Goal: Communication & Community: Share content

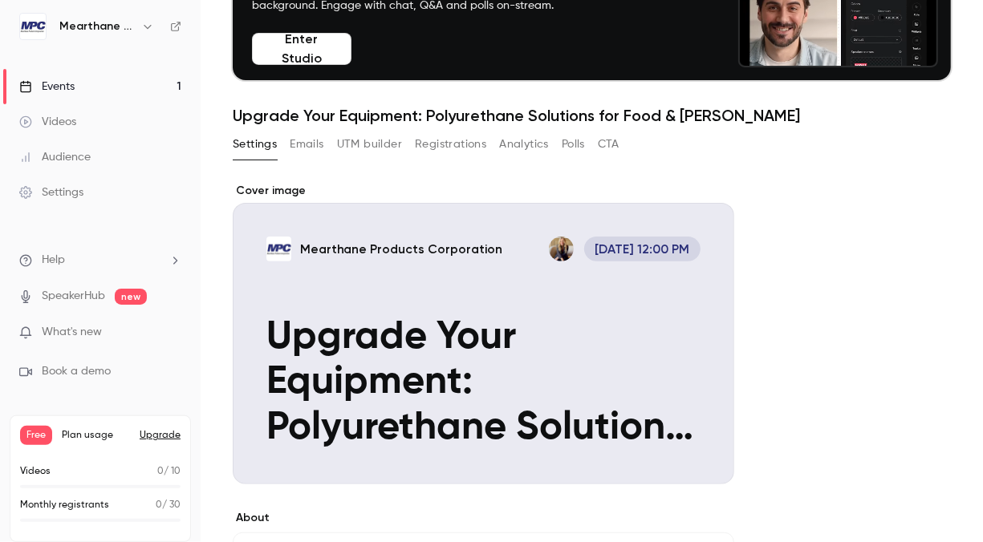
scroll to position [75, 0]
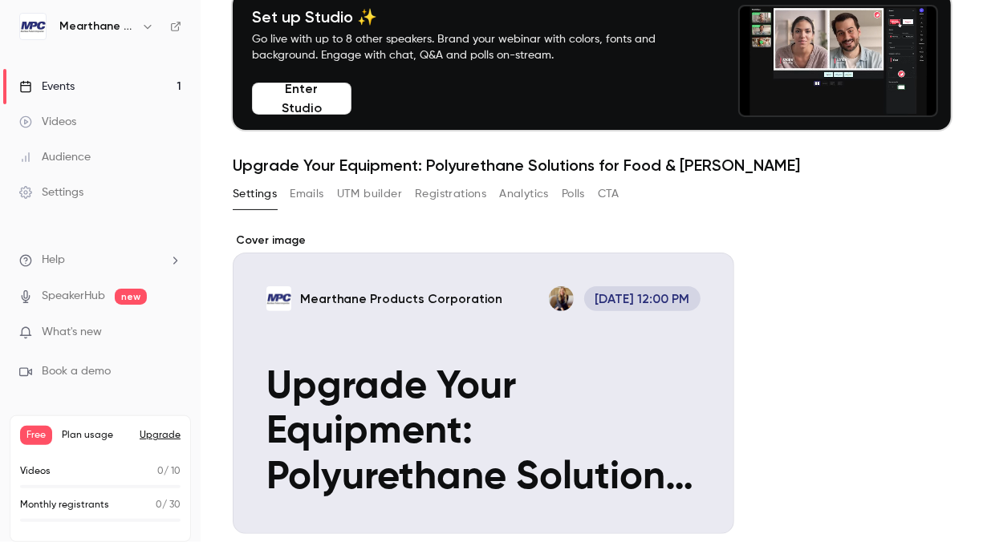
click at [59, 83] on div "Events" at bounding box center [46, 87] width 55 height 16
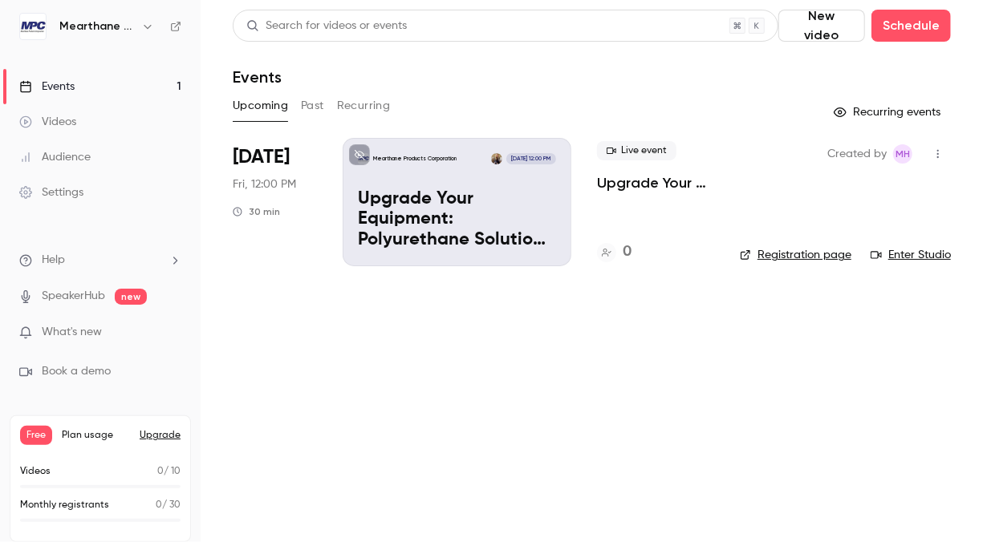
click at [809, 254] on link "Registration page" at bounding box center [796, 255] width 112 height 16
click at [535, 168] on div "Mearthane Products Corporation [DATE] 12:00 PM Upgrade Your Equipment: Polyuret…" at bounding box center [457, 202] width 229 height 128
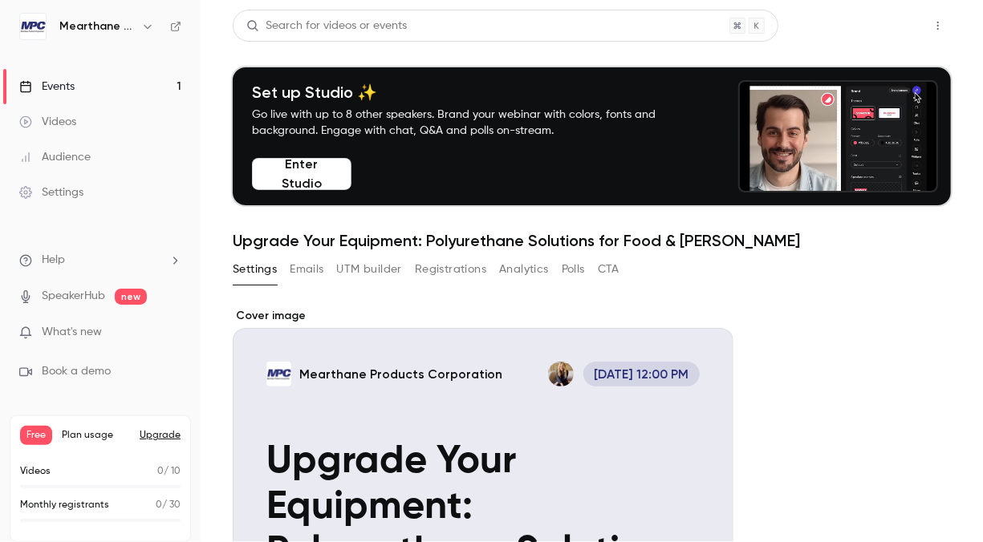
click at [858, 37] on button "Share" at bounding box center [880, 26] width 63 height 32
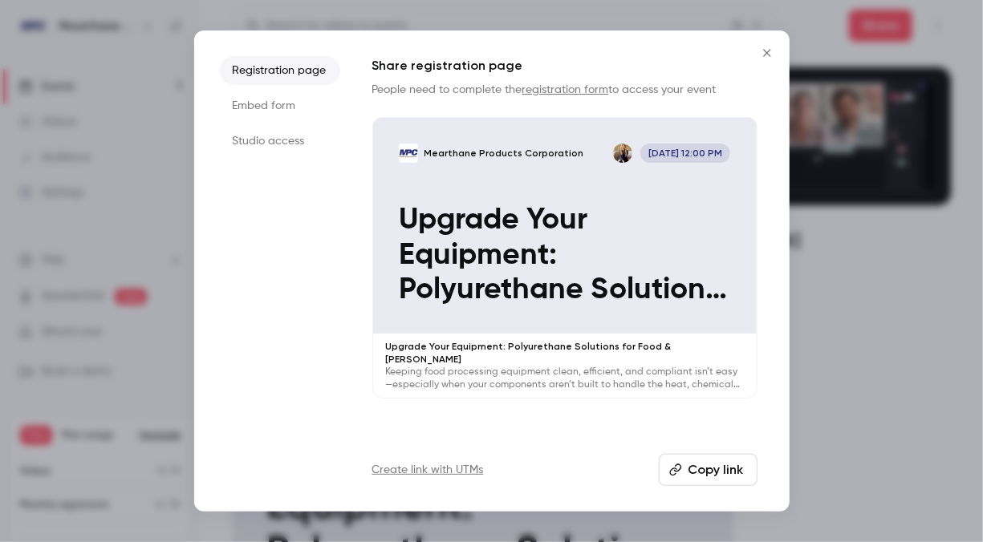
click at [718, 473] on button "Copy link" at bounding box center [708, 470] width 99 height 32
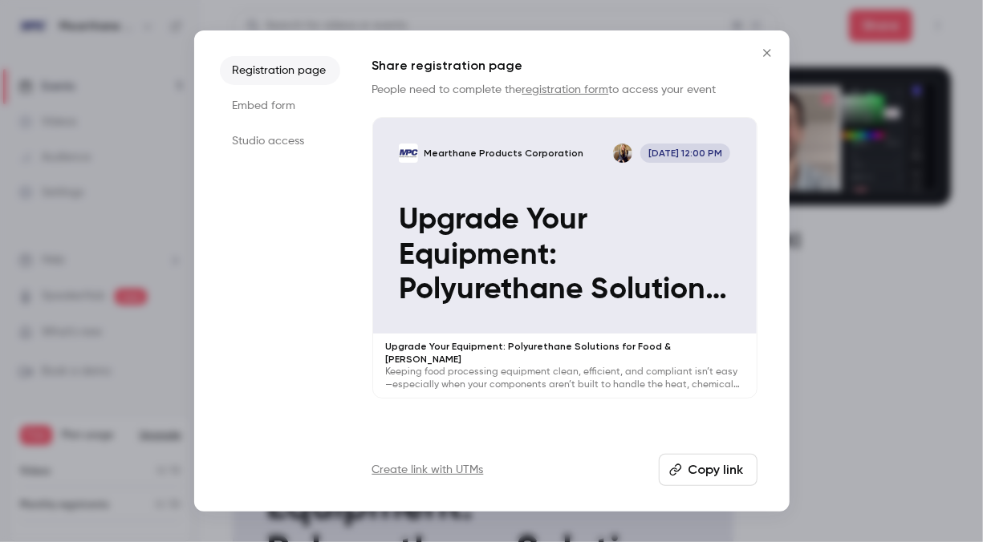
click at [773, 49] on icon "Close" at bounding box center [766, 53] width 19 height 13
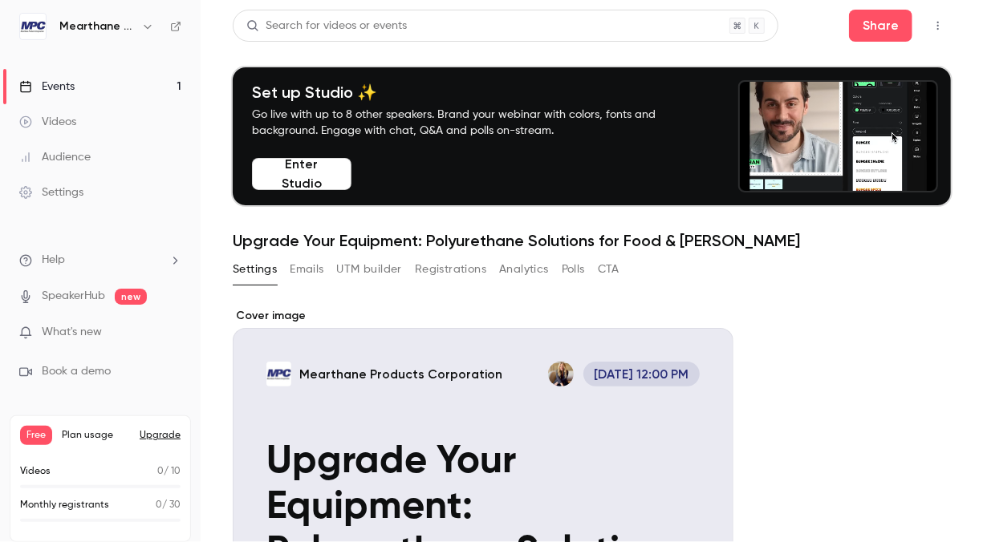
click at [55, 84] on div "Events" at bounding box center [46, 87] width 55 height 16
